Goal: Information Seeking & Learning: Learn about a topic

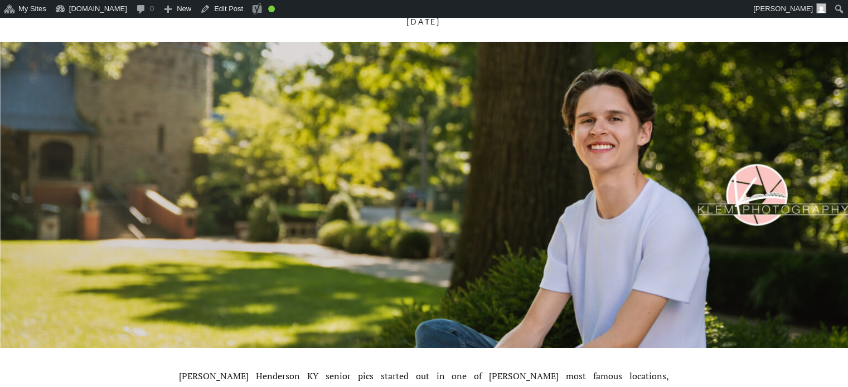
scroll to position [613, 0]
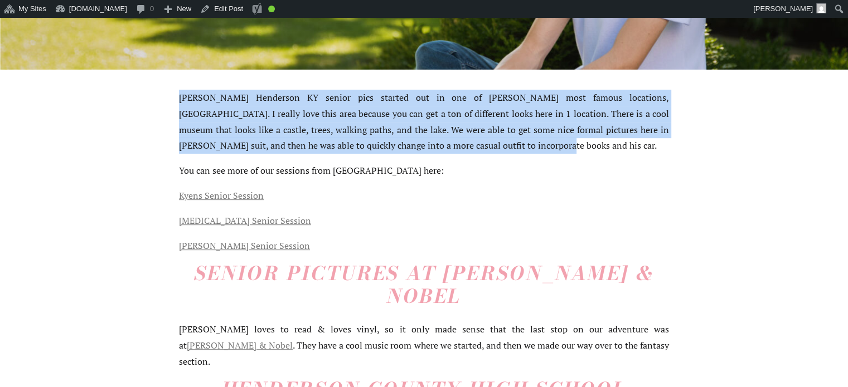
drag, startPoint x: 180, startPoint y: 96, endPoint x: 482, endPoint y: 142, distance: 305.0
click at [482, 142] on p "Cole’s Henderson KY senior pics started out in one of Henderson’s most famous l…" at bounding box center [424, 122] width 490 height 64
copy p "Cole’s Henderson KY senior pics started out in one of Henderson’s most famous l…"
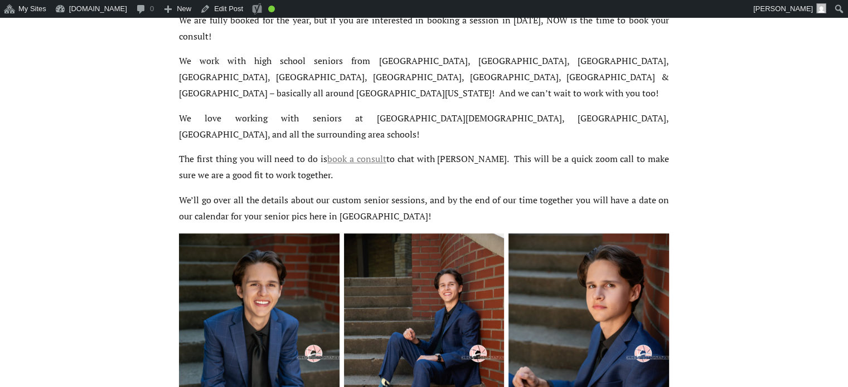
scroll to position [1115, 0]
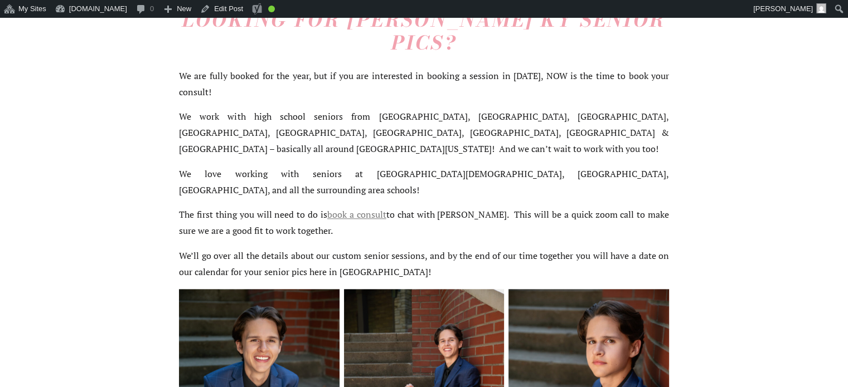
click at [179, 109] on p "We work with high school seniors from Henderson County, Vanderburgh County, Web…" at bounding box center [424, 133] width 490 height 48
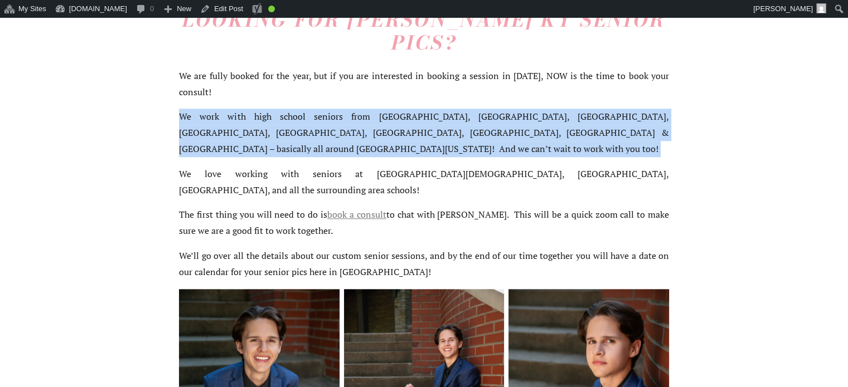
drag, startPoint x: 179, startPoint y: 77, endPoint x: 323, endPoint y: 109, distance: 147.4
click at [323, 109] on p "We work with high school seniors from Henderson County, Vanderburgh County, Web…" at bounding box center [424, 133] width 490 height 48
copy div "We work with high school seniors from Henderson County, Vanderburgh County, Web…"
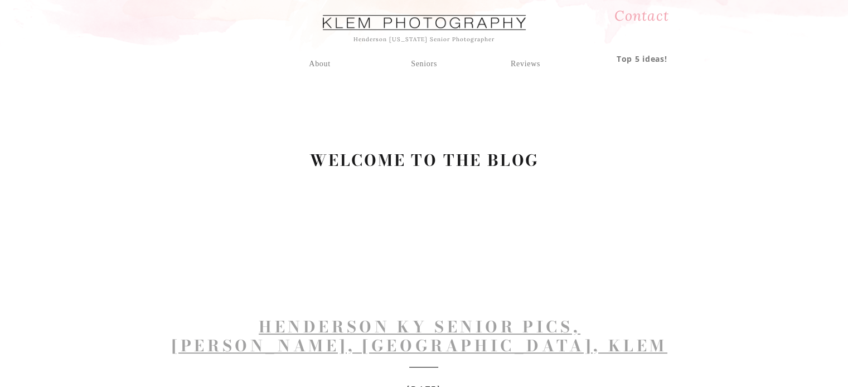
click at [334, 332] on link "Henderson KY Senior Pics, [PERSON_NAME], [GEOGRAPHIC_DATA], Klem Photography." at bounding box center [420, 345] width 496 height 61
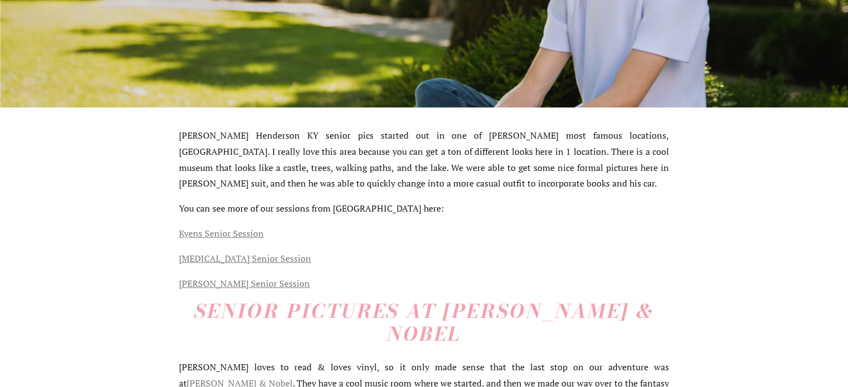
scroll to position [613, 0]
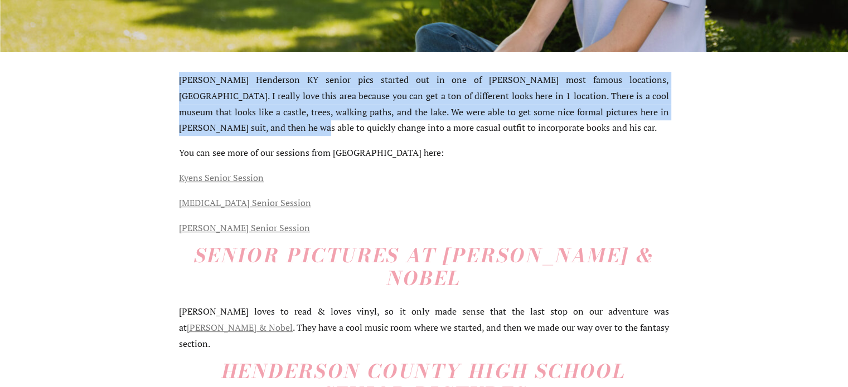
drag, startPoint x: 138, startPoint y: 77, endPoint x: 223, endPoint y: 129, distance: 99.3
click at [223, 129] on p "Cole’s Henderson KY senior pics started out in one of Henderson’s most famous l…" at bounding box center [424, 104] width 490 height 64
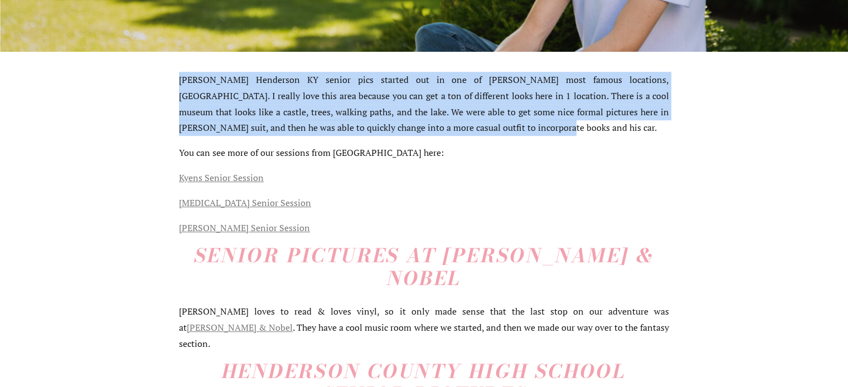
drag, startPoint x: 145, startPoint y: 76, endPoint x: 472, endPoint y: 128, distance: 330.7
copy p "Cole’s Henderson KY senior pics started out in one of Henderson’s most famous l…"
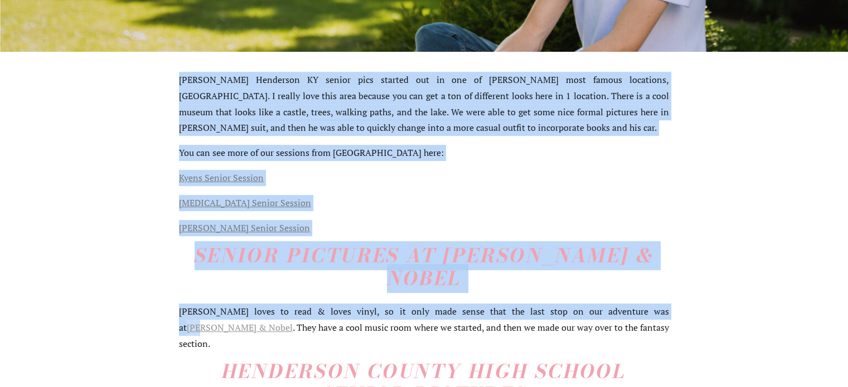
drag, startPoint x: 159, startPoint y: 283, endPoint x: 573, endPoint y: 288, distance: 413.7
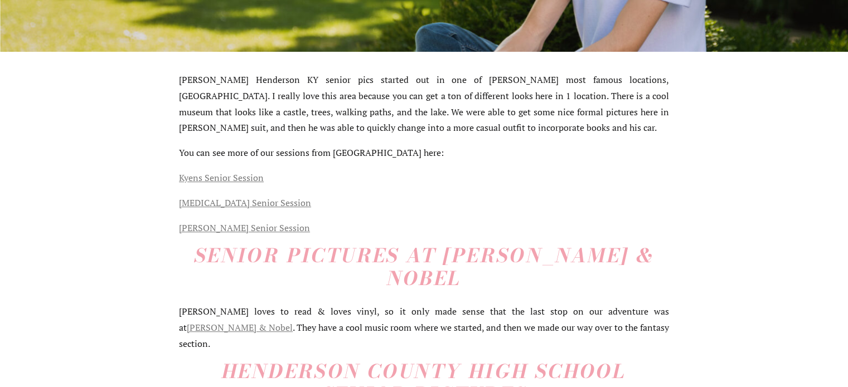
click at [185, 304] on p "Cole loves to read & loves vinyl, so it only made sense that the last stop on o…" at bounding box center [424, 328] width 490 height 48
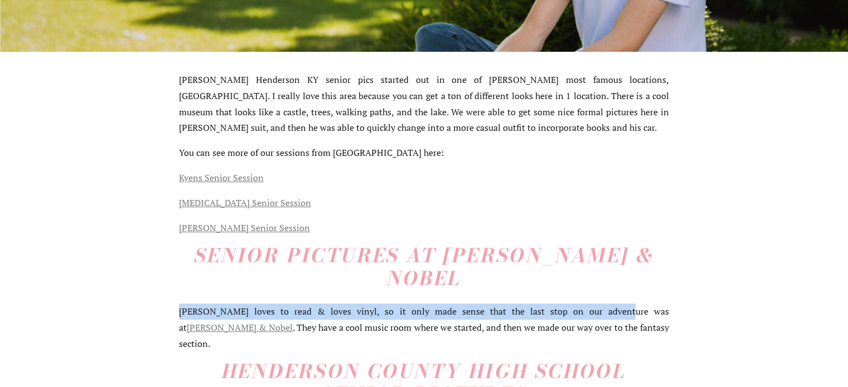
drag, startPoint x: 181, startPoint y: 289, endPoint x: 555, endPoint y: 290, distance: 374.6
click at [555, 304] on p "Cole loves to read & loves vinyl, so it only made sense that the last stop on o…" at bounding box center [424, 328] width 490 height 48
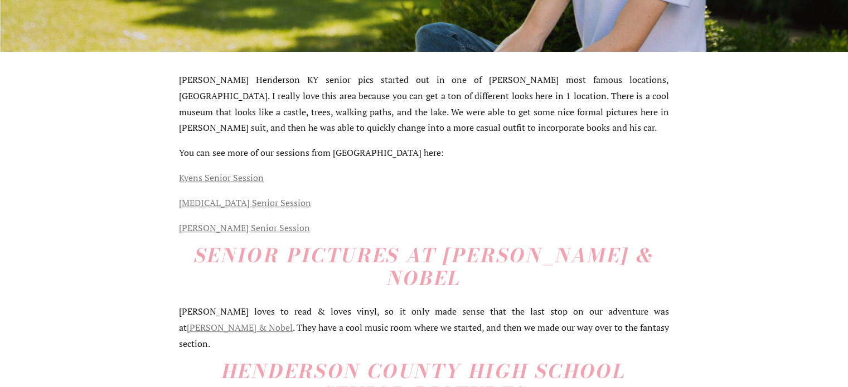
click at [557, 304] on p "Cole loves to read & loves vinyl, so it only made sense that the last stop on o…" at bounding box center [424, 328] width 490 height 48
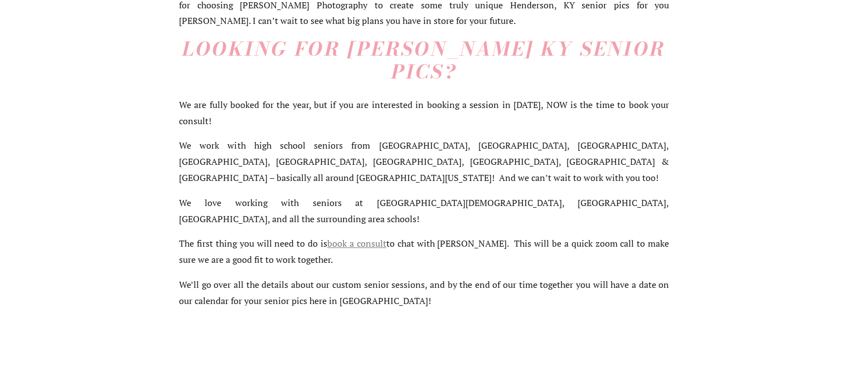
drag, startPoint x: 553, startPoint y: 309, endPoint x: 315, endPoint y: 143, distance: 290.6
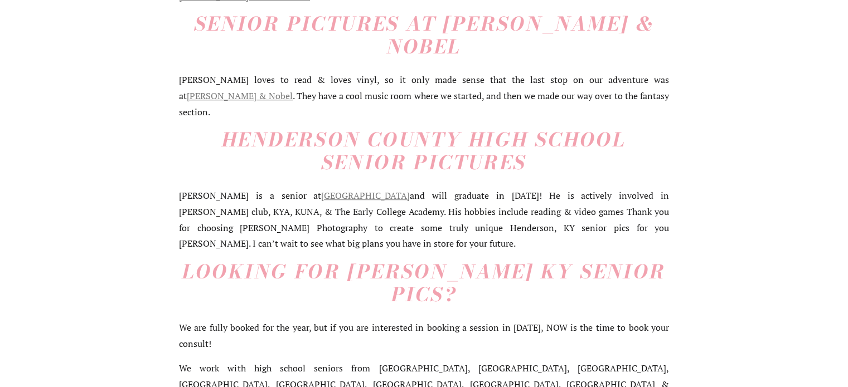
scroll to position [734, 0]
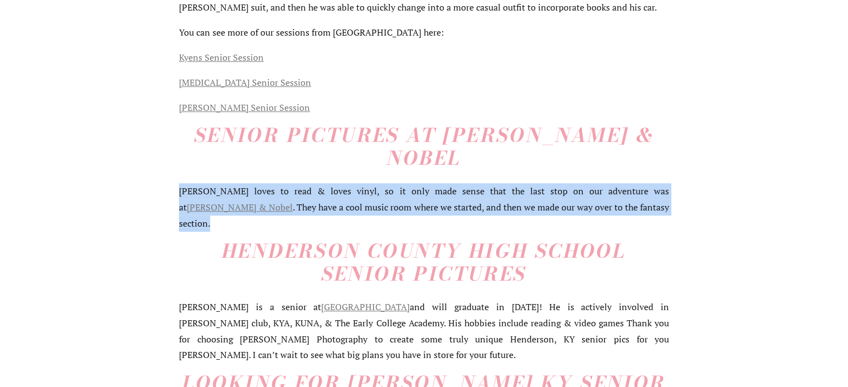
drag, startPoint x: 180, startPoint y: 164, endPoint x: 548, endPoint y: 179, distance: 368.2
click at [548, 183] on p "Cole loves to read & loves vinyl, so it only made sense that the last stop on o…" at bounding box center [424, 207] width 490 height 48
copy p "Cole loves to read & loves vinyl, so it only made sense that the last stop on o…"
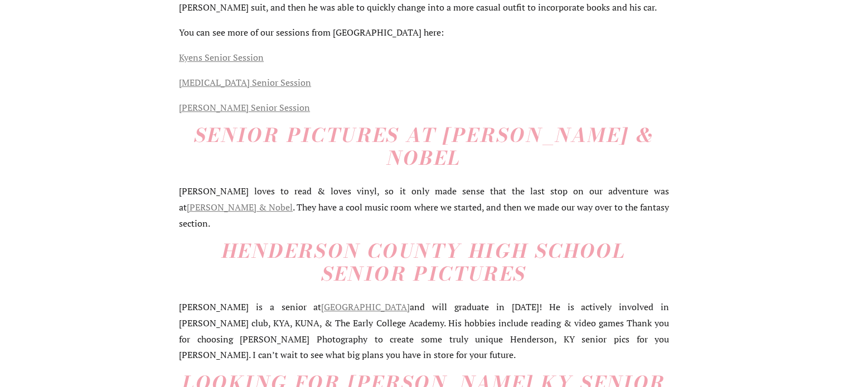
drag, startPoint x: 158, startPoint y: 120, endPoint x: 163, endPoint y: 153, distance: 32.6
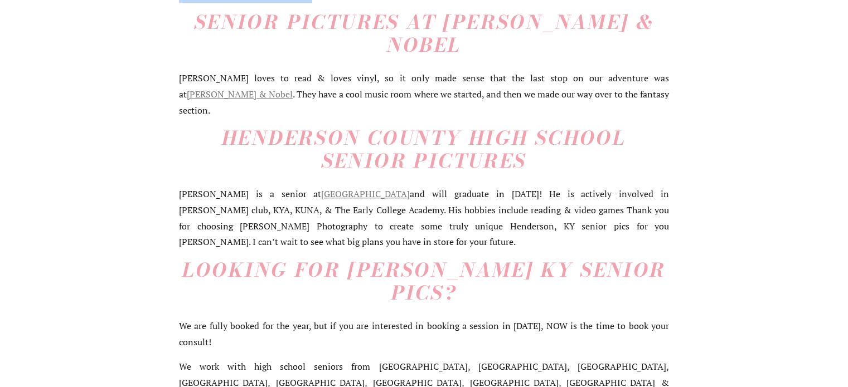
scroll to position [1012, 0]
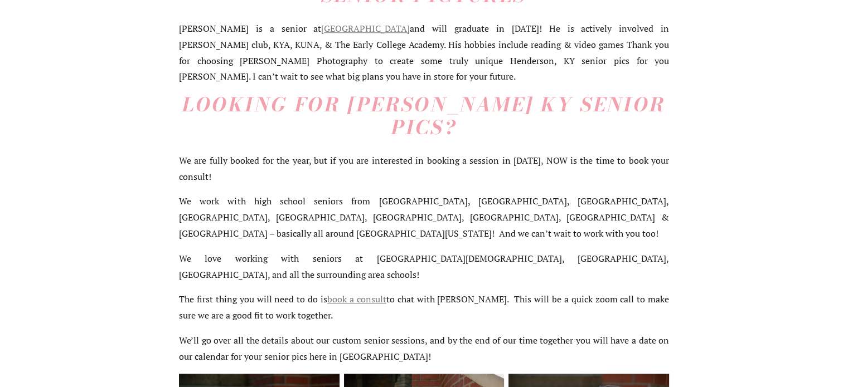
drag, startPoint x: 195, startPoint y: 130, endPoint x: 468, endPoint y: 312, distance: 328.1
copy div "Senior Pictures at Barnes & Nobel Cole loves to read & loves vinyl, so it only …"
